Goal: Task Accomplishment & Management: Complete application form

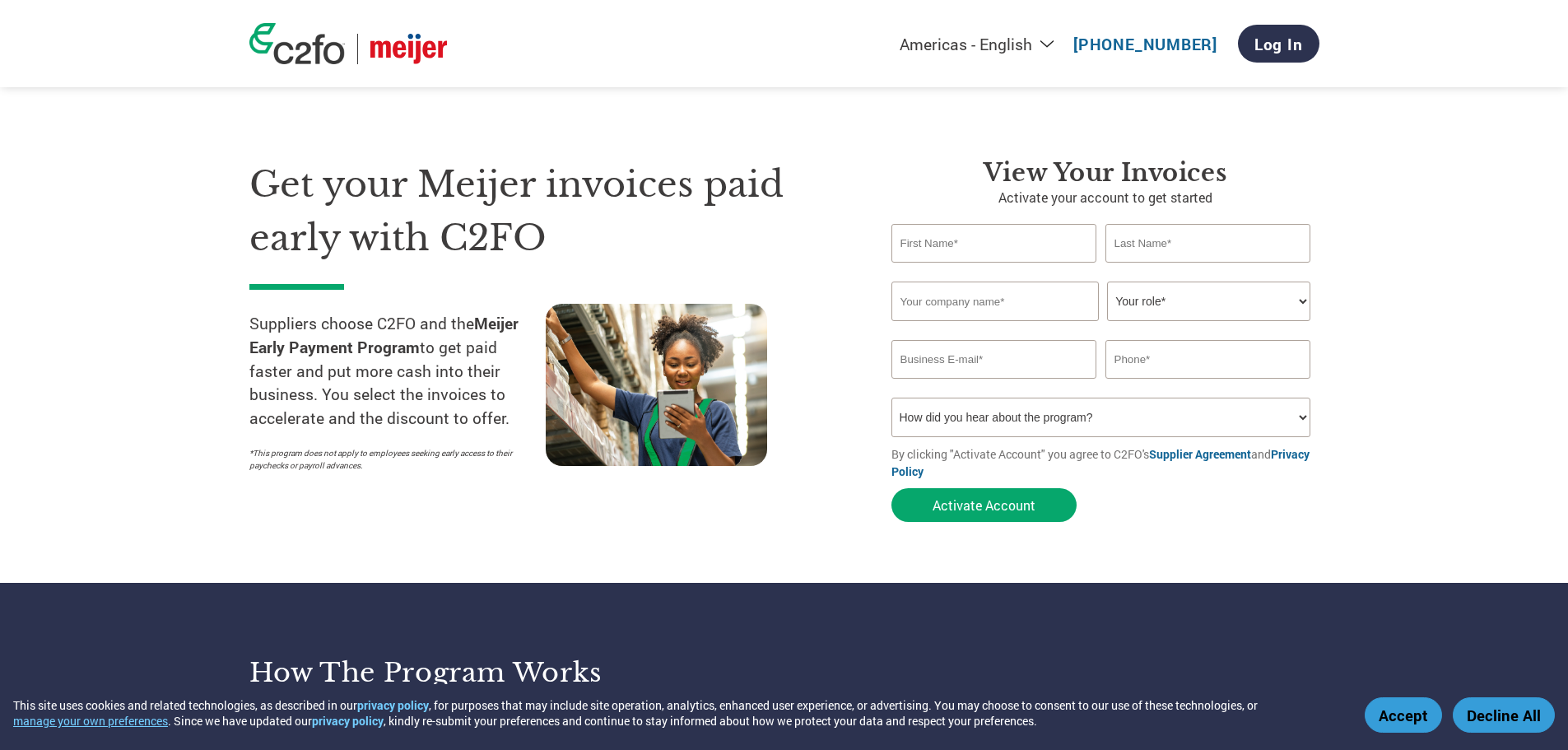
click at [1014, 231] on input "text" at bounding box center [995, 243] width 206 height 39
type input "[PERSON_NAME]"
click at [1202, 246] on input "text" at bounding box center [1209, 243] width 206 height 39
type input "Powers"
click at [1055, 306] on input "text" at bounding box center [995, 301] width 207 height 40
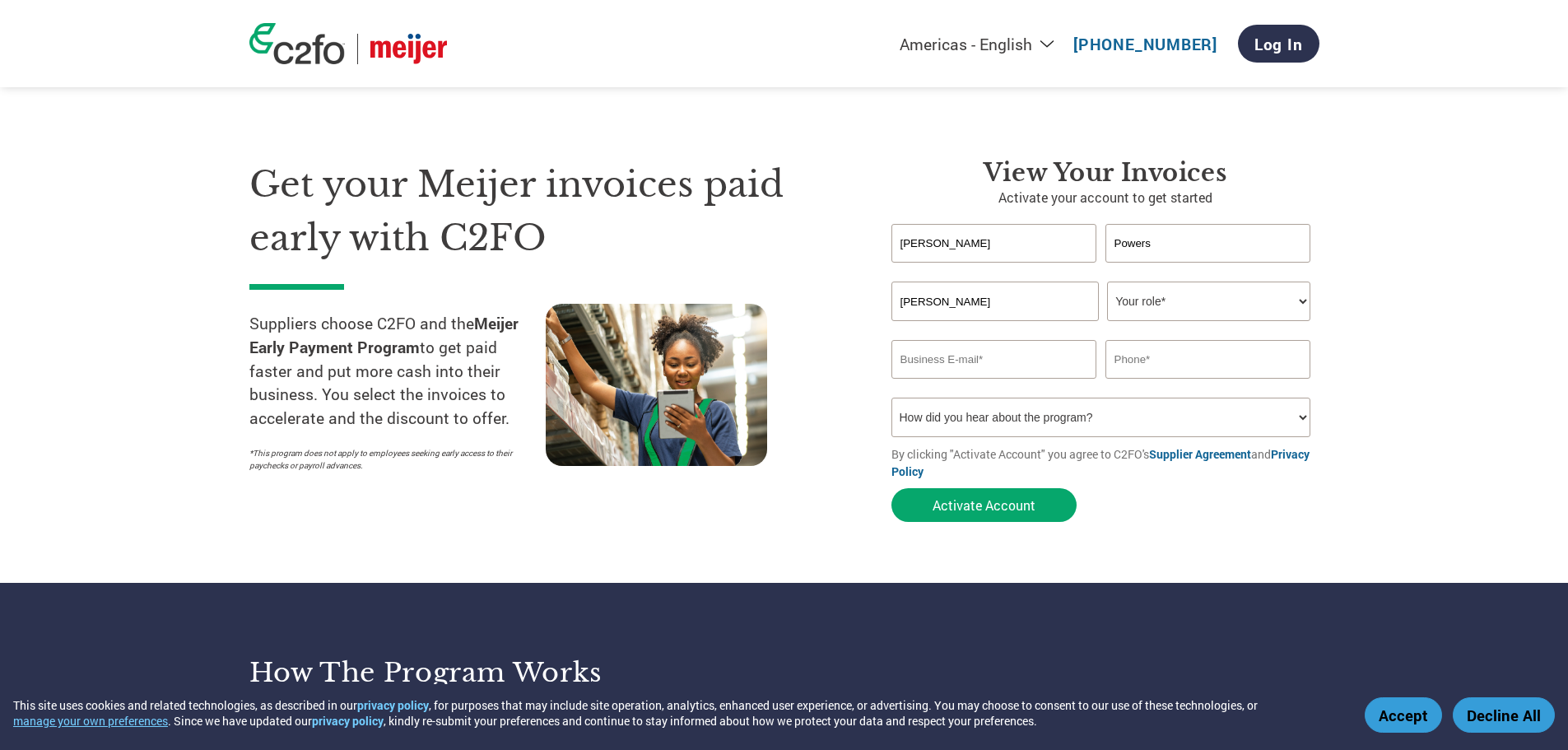
type input "[PERSON_NAME]"
click at [1182, 293] on select "Your role* CFO Controller Credit Manager Finance Director Treasurer CEO Preside…" at bounding box center [1209, 301] width 203 height 40
select select "ACCOUNTING"
click at [1107, 281] on select "Your role* CFO Controller Credit Manager Finance Director Treasurer CEO Preside…" at bounding box center [1209, 301] width 203 height 40
click at [957, 351] on input "email" at bounding box center [995, 360] width 206 height 39
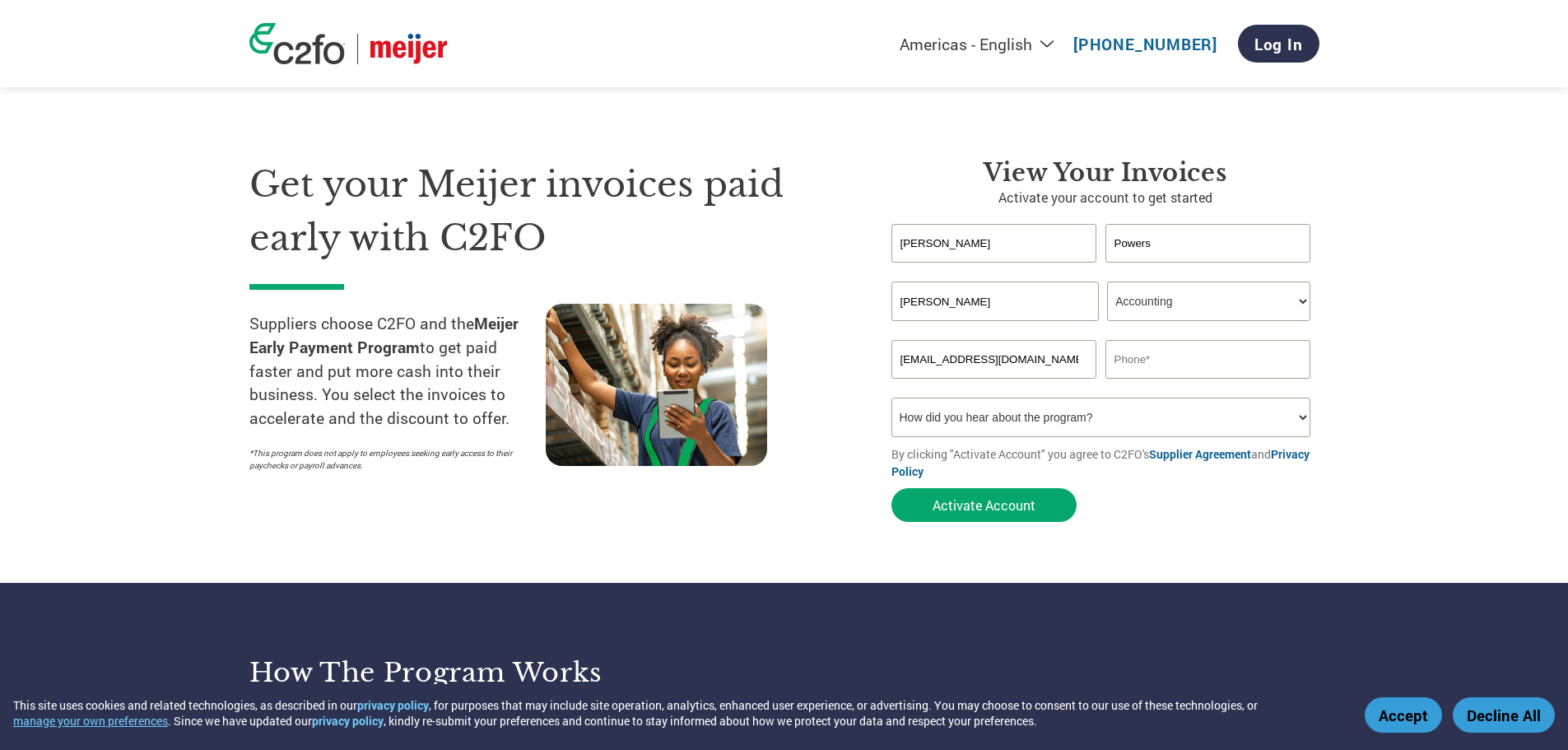
type input "[EMAIL_ADDRESS][DOMAIN_NAME]"
click at [1175, 345] on input "text" at bounding box center [1209, 360] width 206 height 39
type input "7205084702"
click at [1143, 424] on select "How did you hear about the program? Received a letter Email Social Media Online…" at bounding box center [1101, 417] width 419 height 40
select select "Received a Letter"
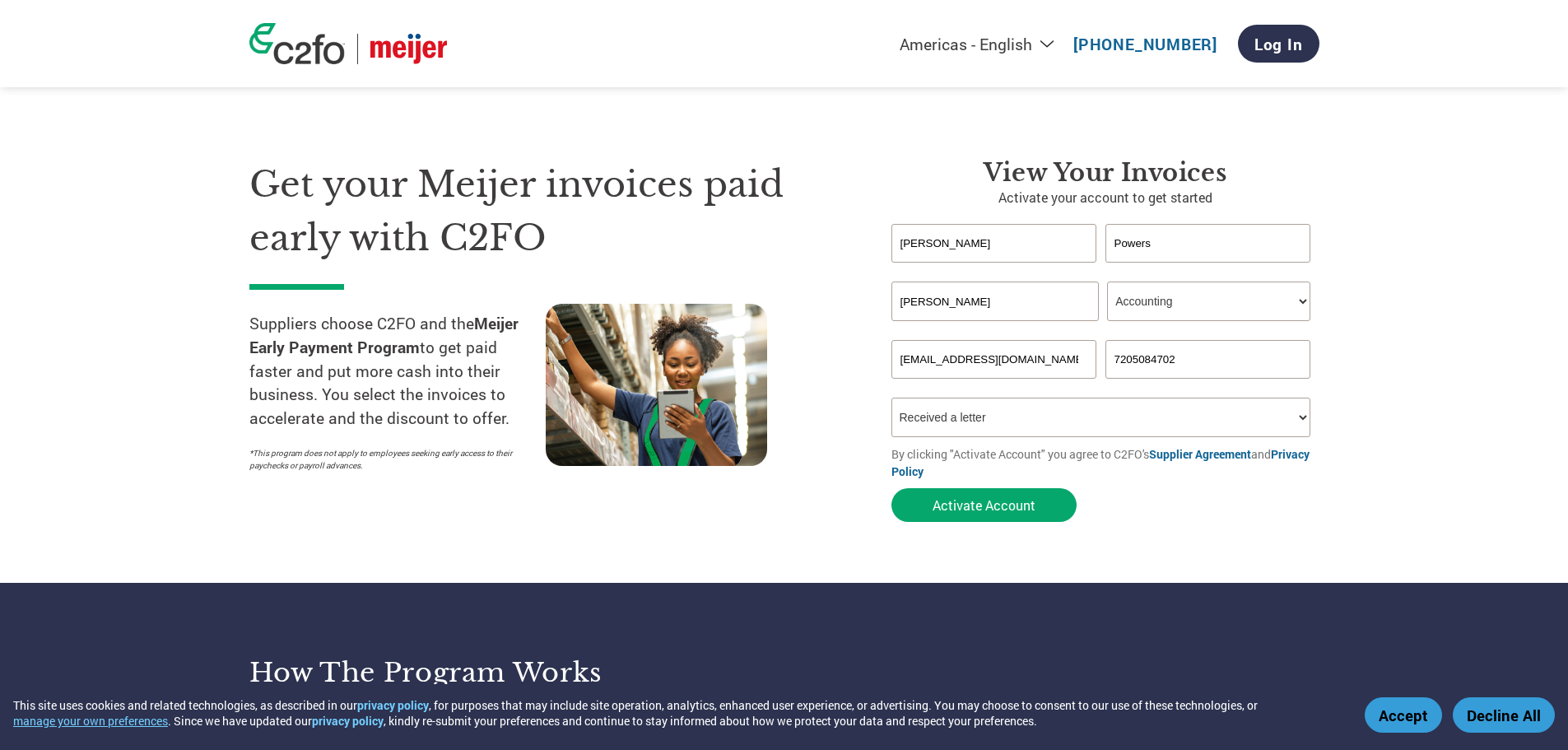
click at [891, 397] on select "How did you hear about the program? Received a letter Email Social Media Online…" at bounding box center [1101, 417] width 419 height 40
click at [1100, 414] on select "How did you hear about the program? Received a letter Email Social Media Online…" at bounding box center [1101, 417] width 419 height 40
click at [1383, 485] on section "Get your Meijer invoices paid early with C2FO Suppliers choose C2FO and the Mei…" at bounding box center [784, 324] width 1568 height 517
click at [990, 513] on button "Activate Account" at bounding box center [984, 505] width 185 height 33
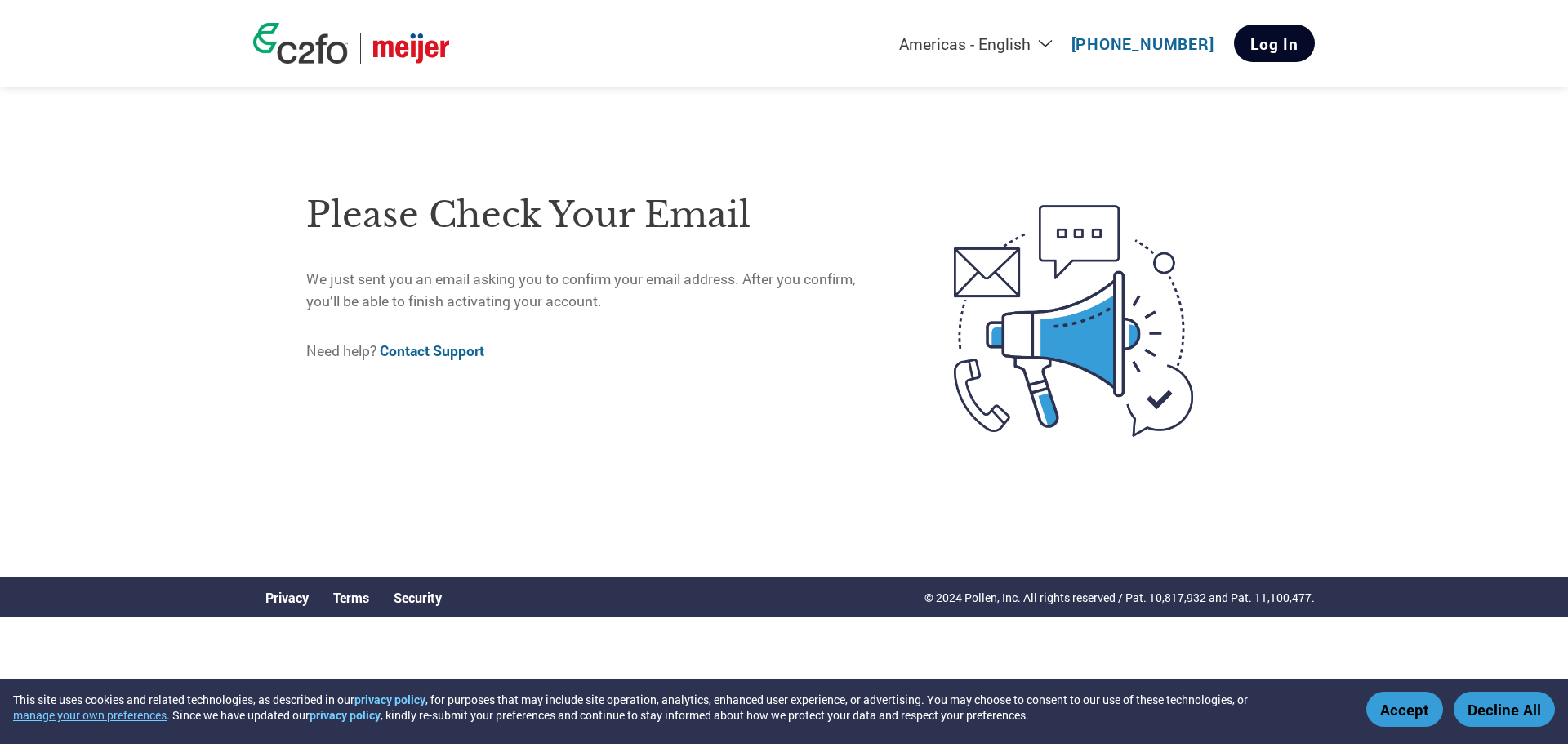
click at [1265, 50] on link "Log In" at bounding box center [1274, 43] width 80 height 38
